Goal: Task Accomplishment & Management: Manage account settings

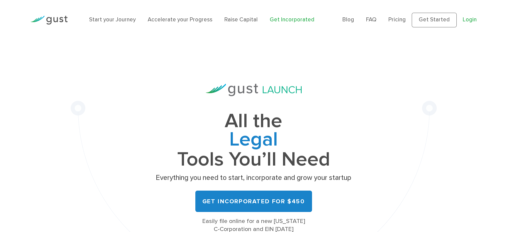
click at [467, 21] on link "Login" at bounding box center [470, 19] width 14 height 7
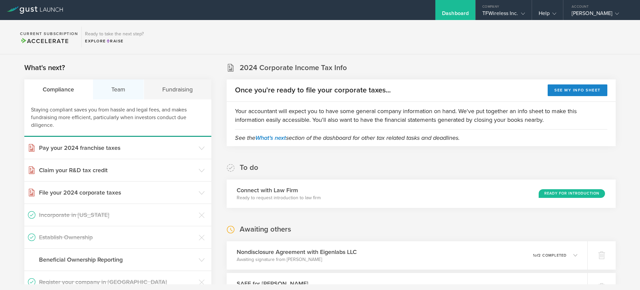
click at [117, 87] on div "Team" at bounding box center [118, 89] width 51 height 20
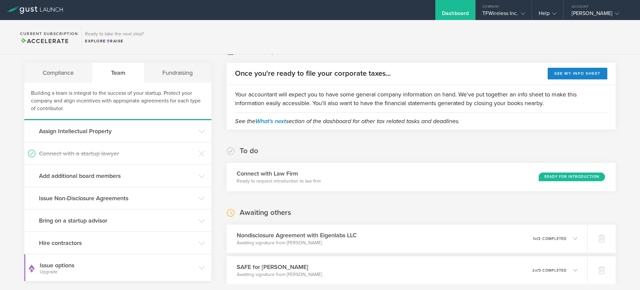
scroll to position [33, 0]
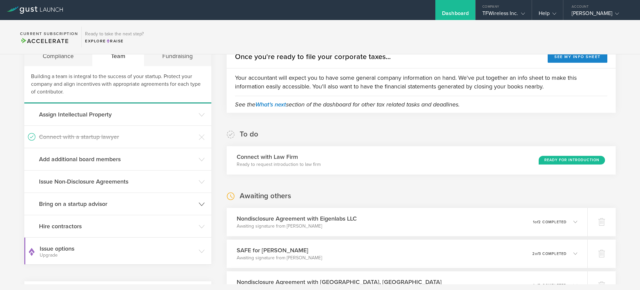
click at [199, 205] on icon at bounding box center [202, 204] width 6 height 6
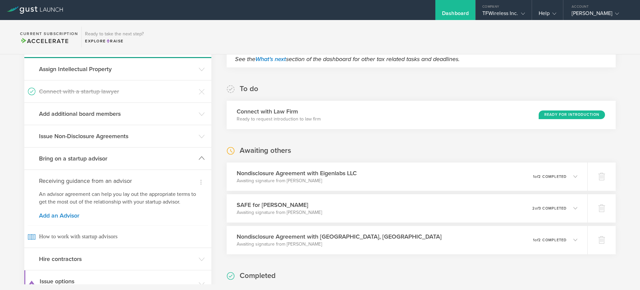
scroll to position [117, 0]
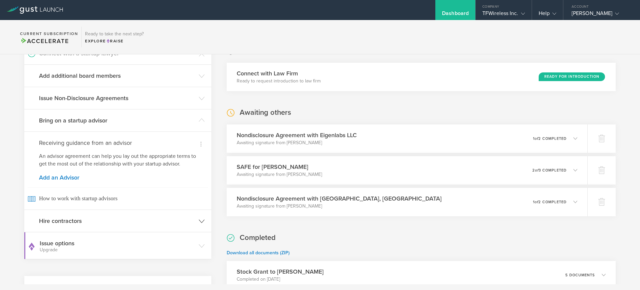
click at [199, 220] on icon at bounding box center [202, 221] width 6 height 6
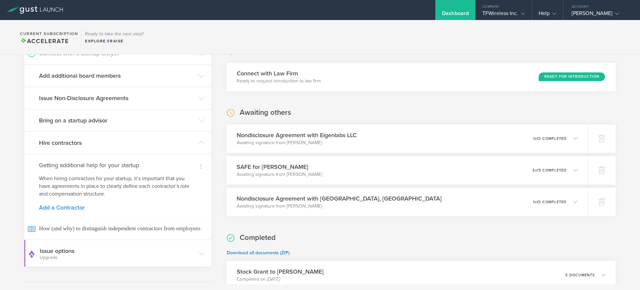
click at [70, 208] on link "Add a Contractor" at bounding box center [118, 207] width 158 height 6
